Goal: Information Seeking & Learning: Check status

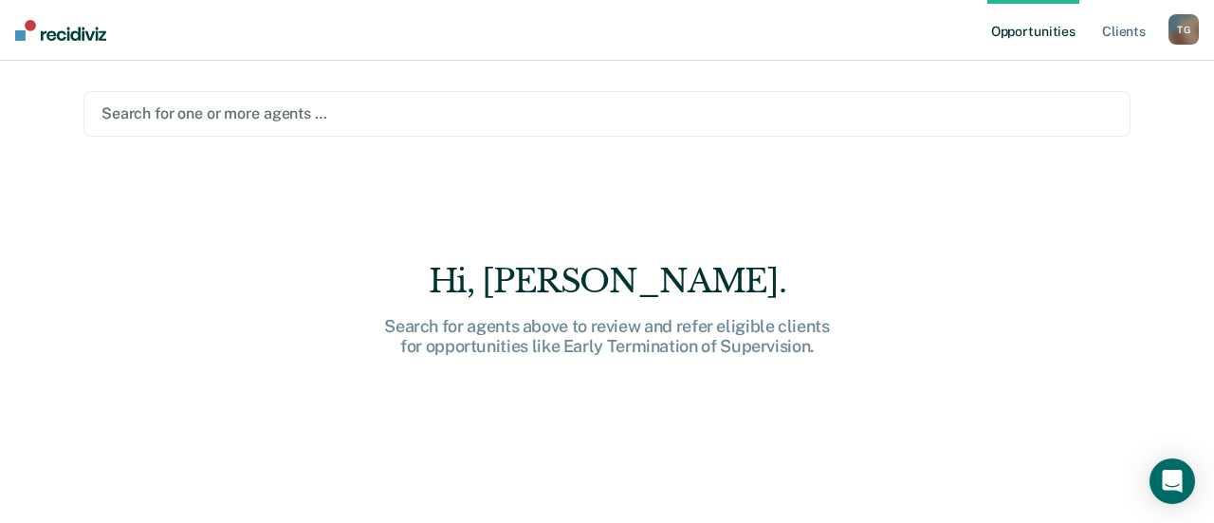
click at [208, 116] on div at bounding box center [607, 113] width 1011 height 22
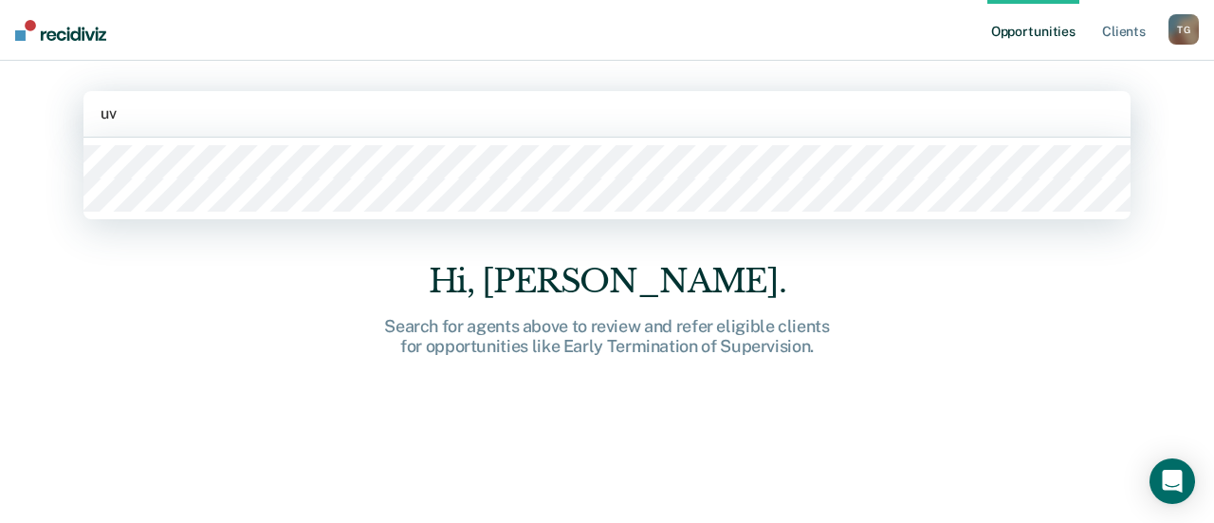
type input "uva"
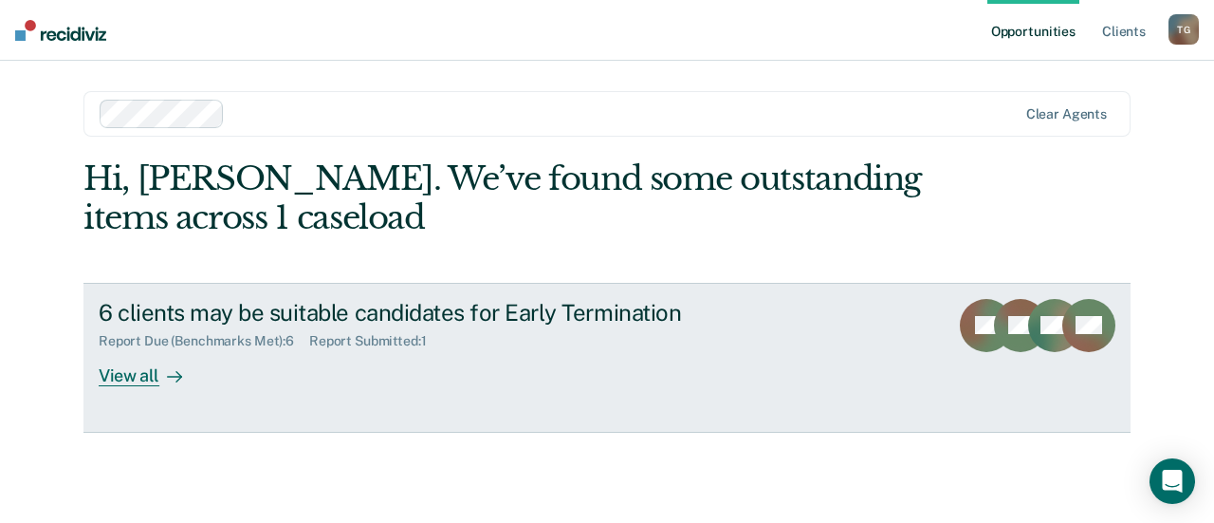
click at [569, 326] on div "Report Due (Benchmarks Met) : 6 Report Submitted : 1" at bounding box center [432, 337] width 666 height 24
